Goal: Task Accomplishment & Management: Use online tool/utility

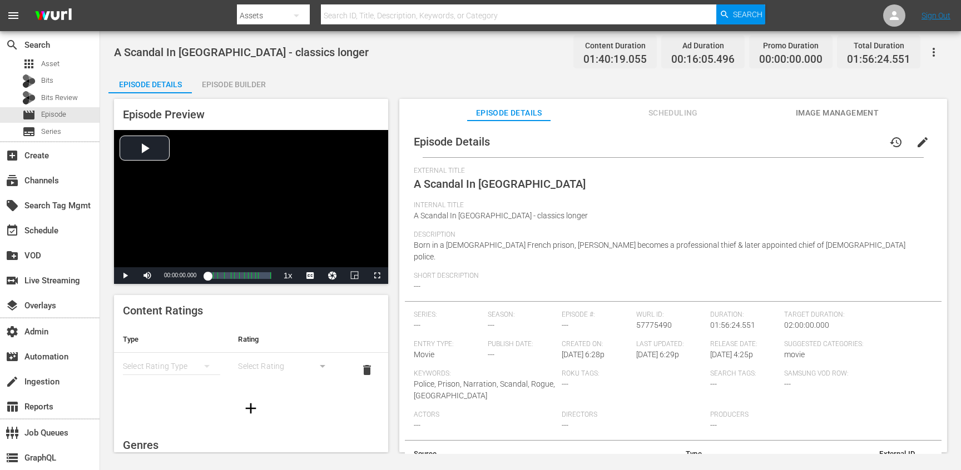
click at [672, 118] on span "Scheduling" at bounding box center [672, 113] width 83 height 14
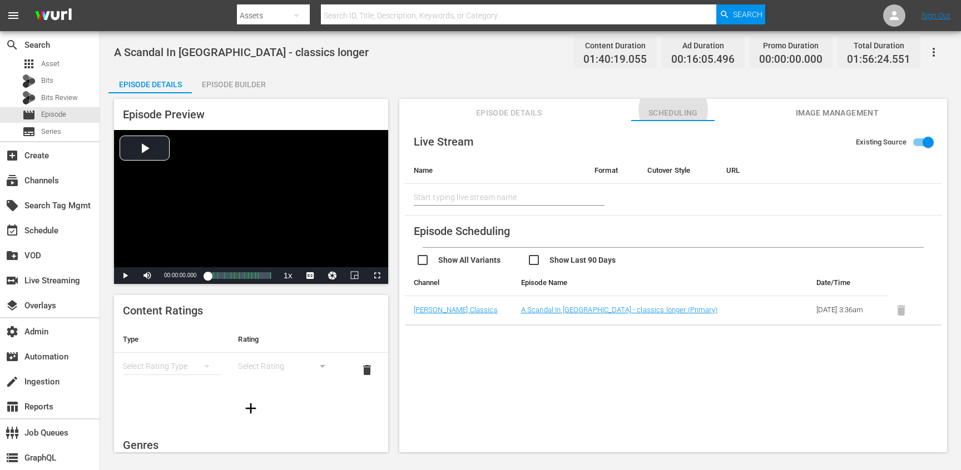
click at [208, 91] on div "Episode Builder" at bounding box center [233, 84] width 83 height 27
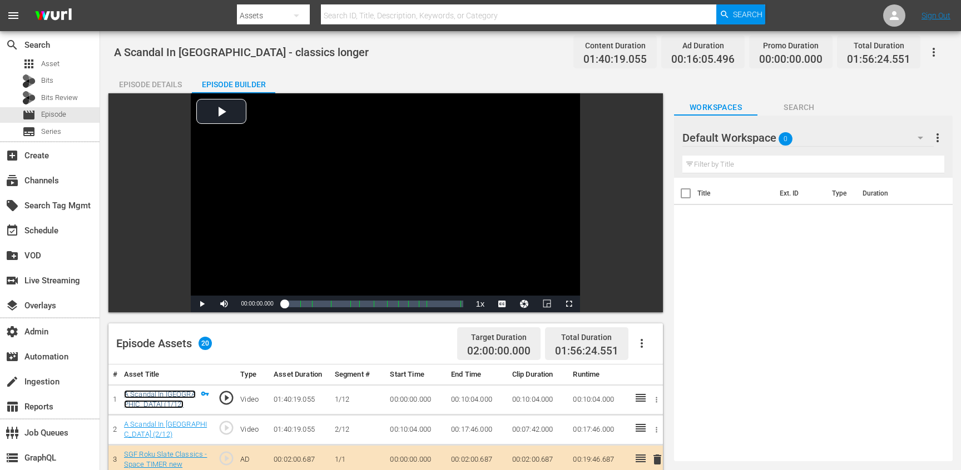
click at [177, 392] on link "A Scandal In Paris (1/12)" at bounding box center [160, 399] width 72 height 19
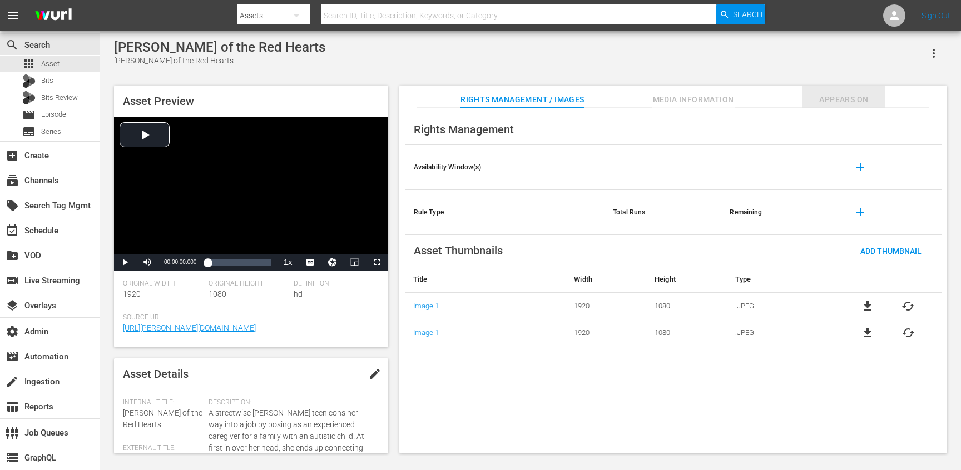
click at [822, 100] on span "Appears On" at bounding box center [843, 100] width 83 height 14
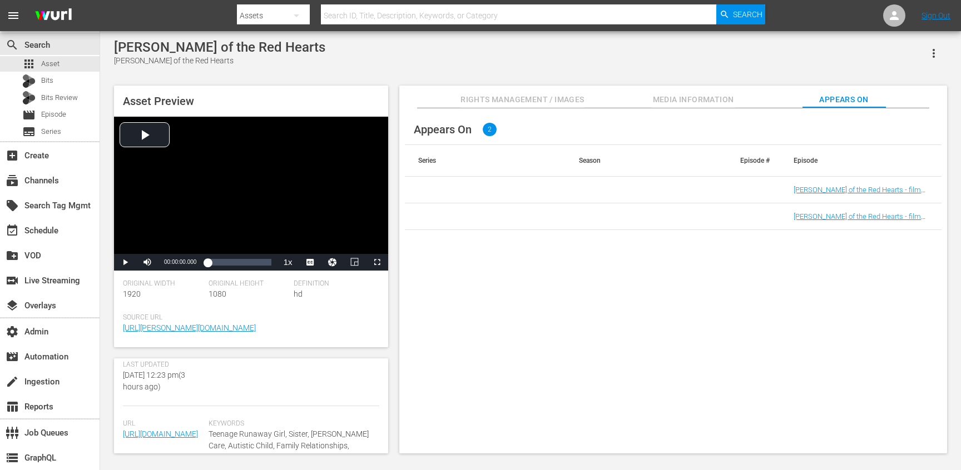
scroll to position [326, 0]
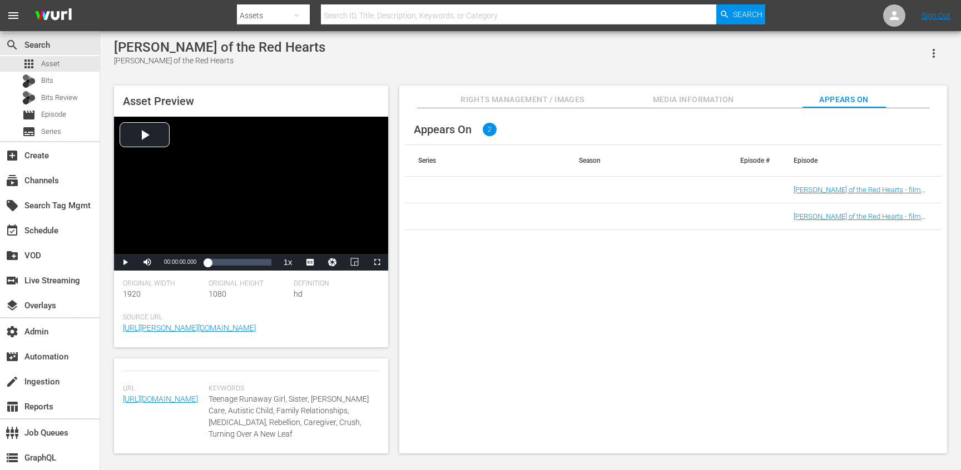
click at [331, 404] on span "Teenage Runaway Girl, Sister, Foster Care, Autistic Child, Family Relationships…" at bounding box center [291, 417] width 165 height 47
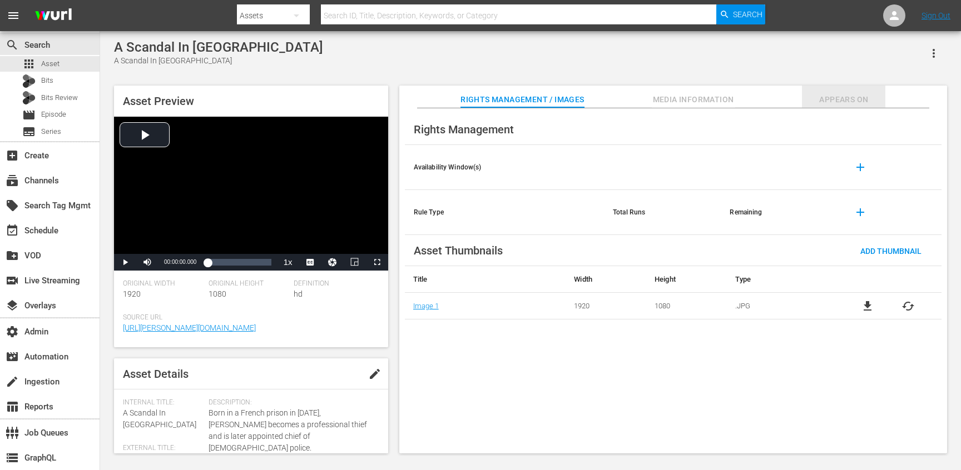
click at [828, 96] on span "Appears On" at bounding box center [843, 100] width 83 height 14
